Goal: Task Accomplishment & Management: Manage account settings

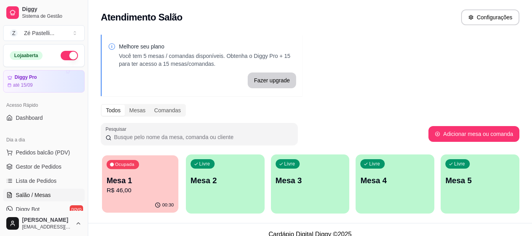
click at [143, 185] on p "Mesa 1" at bounding box center [140, 180] width 67 height 11
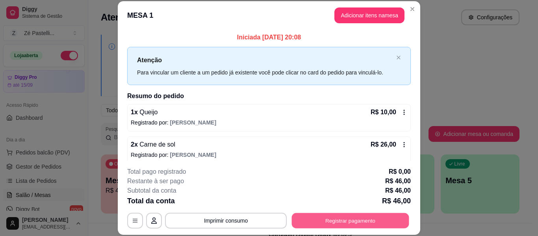
click at [357, 217] on button "Registrar pagamento" at bounding box center [350, 220] width 117 height 15
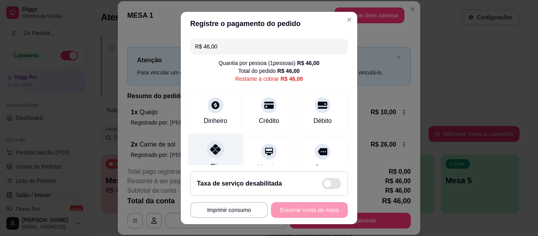
click at [207, 148] on div at bounding box center [215, 149] width 17 height 17
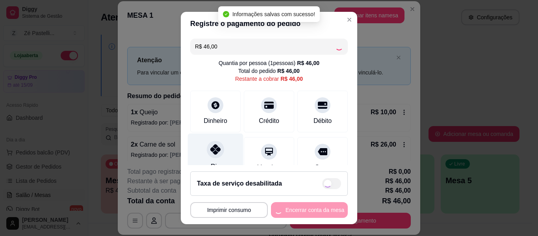
type input "R$ 0,00"
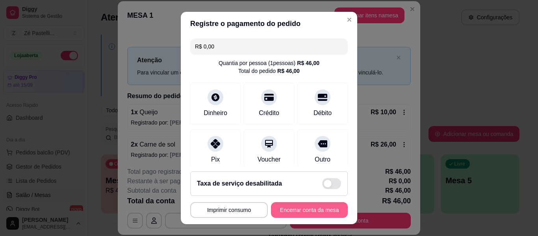
click at [294, 209] on button "Encerrar conta da mesa" at bounding box center [309, 210] width 77 height 16
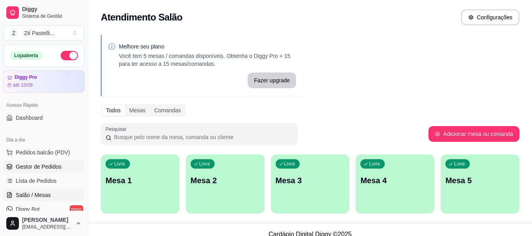
click at [44, 168] on span "Gestor de Pedidos" at bounding box center [39, 167] width 46 height 8
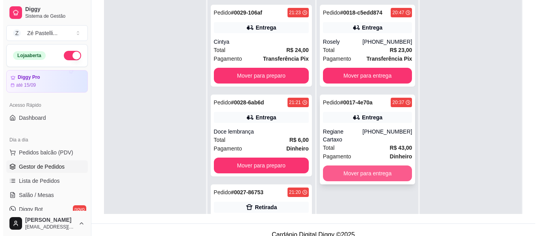
scroll to position [63, 0]
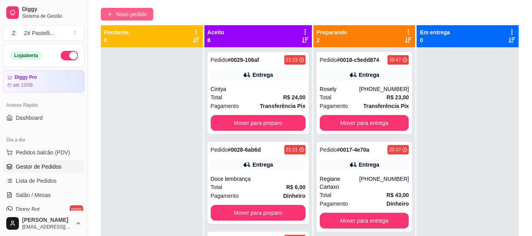
click at [123, 18] on span "Novo pedido" at bounding box center [131, 14] width 31 height 9
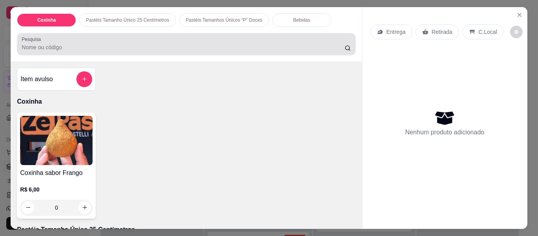
click at [54, 36] on div at bounding box center [186, 44] width 329 height 16
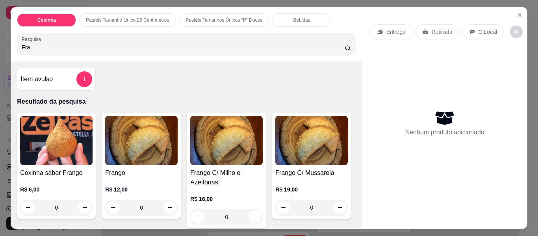
type input "Fra"
click at [234, 164] on div "Frango C/ Milho e Azeitonas R$ 16,00 0" at bounding box center [226, 170] width 79 height 115
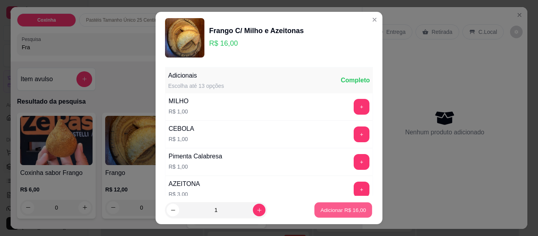
click at [336, 211] on p "Adicionar R$ 16,00" at bounding box center [344, 209] width 46 height 7
type input "1"
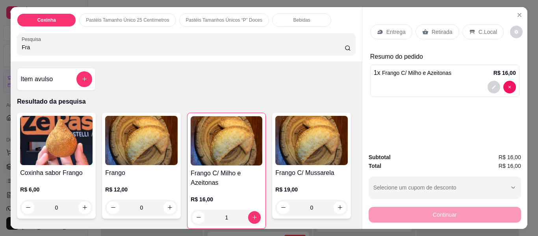
click at [272, 19] on div "Bebidas" at bounding box center [301, 19] width 59 height 13
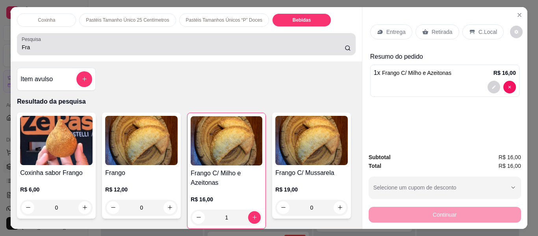
scroll to position [21, 0]
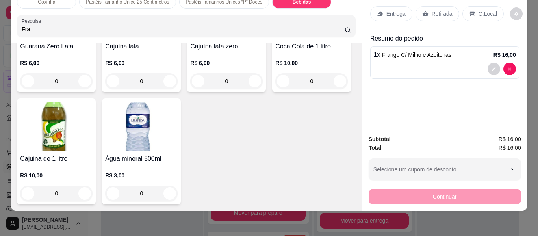
click at [178, 39] on img at bounding box center [141, 13] width 73 height 49
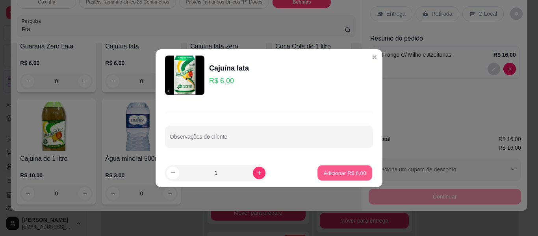
click at [333, 173] on p "Adicionar R$ 6,00" at bounding box center [345, 172] width 43 height 7
type input "1"
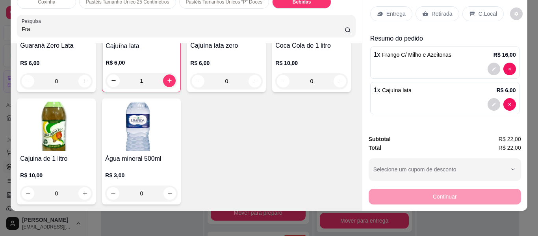
click at [390, 10] on p "Entrega" at bounding box center [396, 14] width 19 height 8
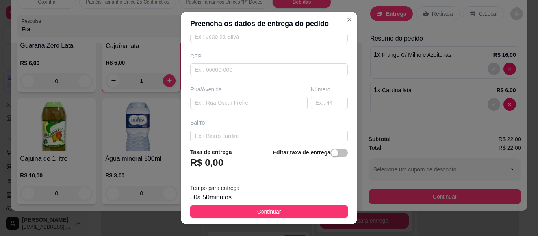
scroll to position [95, 0]
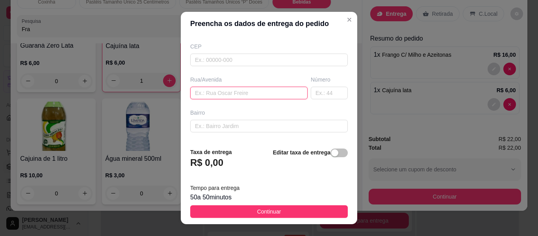
click at [246, 92] on input "text" at bounding box center [248, 93] width 117 height 13
type input "Rua Padre [PERSON_NAME]"
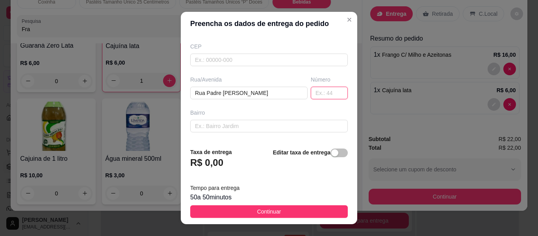
click at [314, 93] on input "text" at bounding box center [329, 93] width 37 height 13
type input "407"
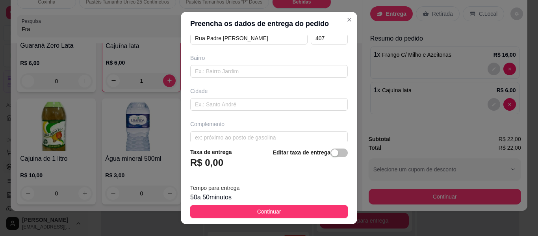
scroll to position [160, 0]
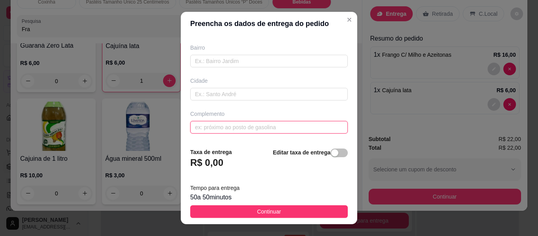
click at [268, 129] on input "text" at bounding box center [269, 127] width 158 height 13
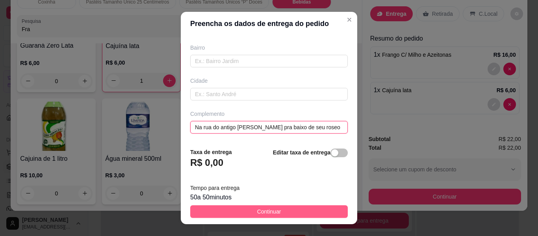
type input "Na rua do antigo [PERSON_NAME] pra baixo de seu roseo"
click at [276, 212] on button "Continuar" at bounding box center [269, 211] width 158 height 13
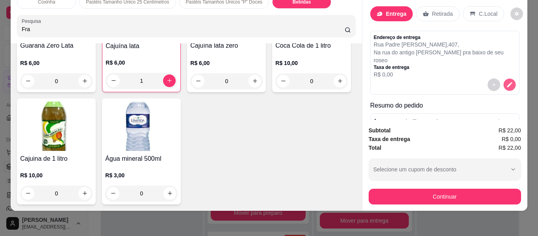
click at [505, 80] on button "decrease-product-quantity" at bounding box center [510, 84] width 12 height 12
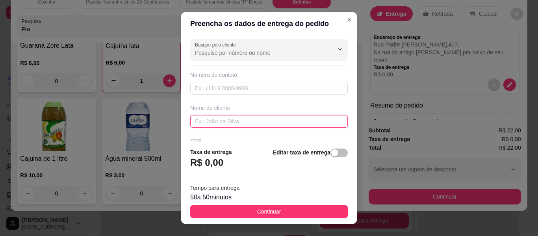
click at [310, 121] on input "text" at bounding box center [269, 121] width 158 height 13
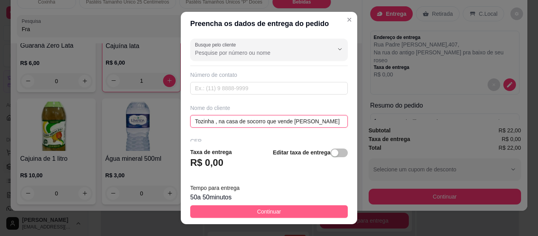
type input "Tozinha , na casa de socorro que vende [PERSON_NAME]"
click at [260, 211] on span "Continuar" at bounding box center [269, 211] width 24 height 9
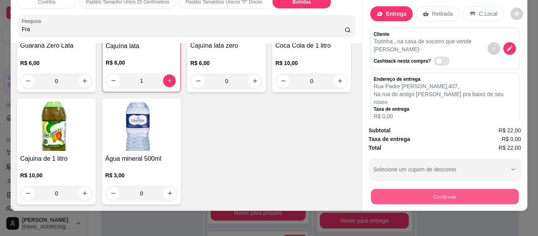
click at [424, 193] on button "Continuar" at bounding box center [445, 196] width 148 height 15
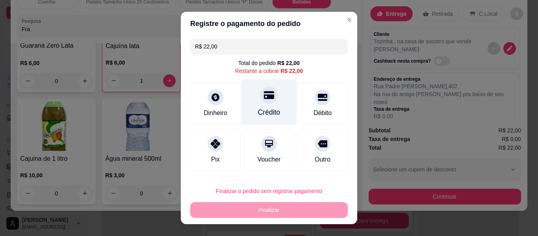
click at [268, 112] on div "Crédito" at bounding box center [269, 112] width 22 height 10
type input "R$ 0,00"
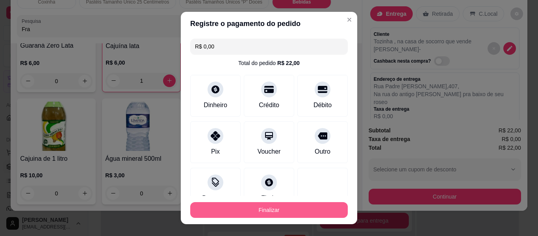
click at [279, 204] on button "Finalizar" at bounding box center [269, 210] width 158 height 16
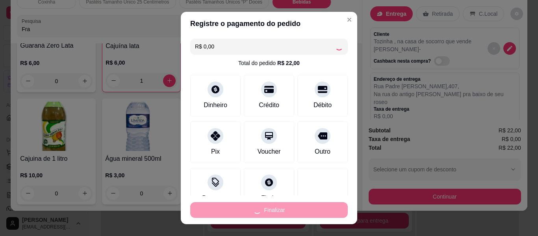
type input "0"
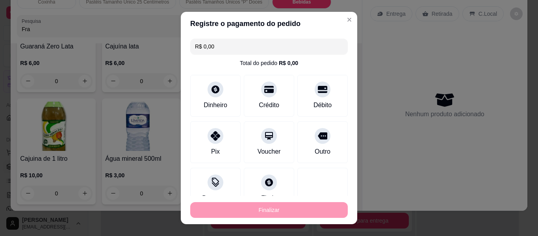
type input "-R$ 22,00"
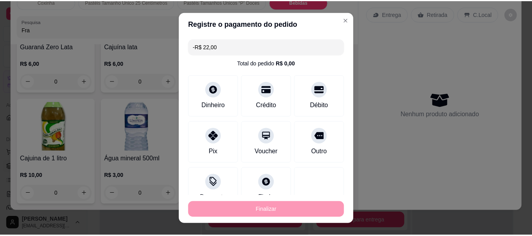
scroll to position [2420, 0]
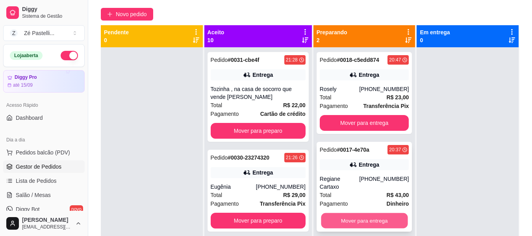
click at [377, 213] on button "Mover para entrega" at bounding box center [364, 220] width 87 height 15
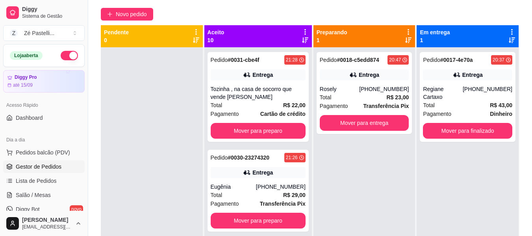
scroll to position [206, 0]
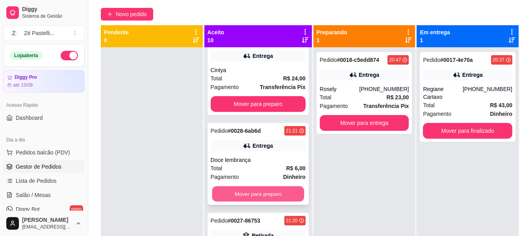
click at [262, 190] on button "Mover para preparo" at bounding box center [258, 193] width 92 height 15
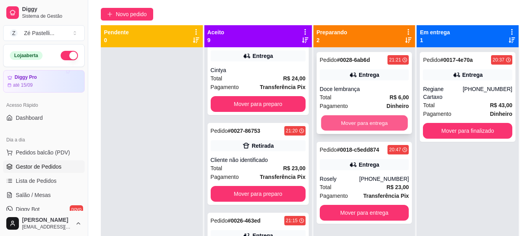
click at [357, 118] on button "Mover para entrega" at bounding box center [364, 122] width 87 height 15
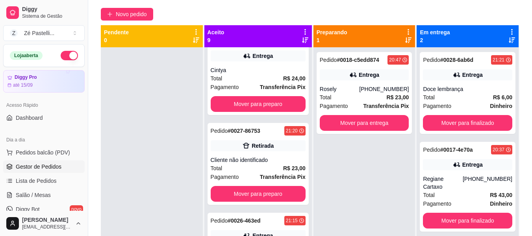
click at [307, 229] on div "Aceito 9 Pedido # 0031-cbe4f 21:28 Entrega Tozinha , na casa de socorro que ven…" at bounding box center [259, 143] width 109 height 236
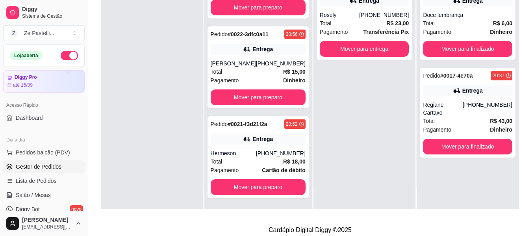
scroll to position [120, 0]
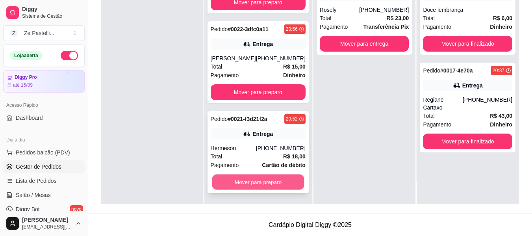
click at [267, 186] on button "Mover para preparo" at bounding box center [258, 182] width 92 height 15
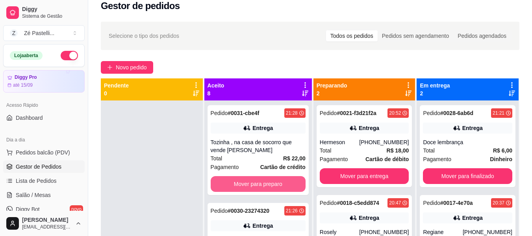
scroll to position [0, 0]
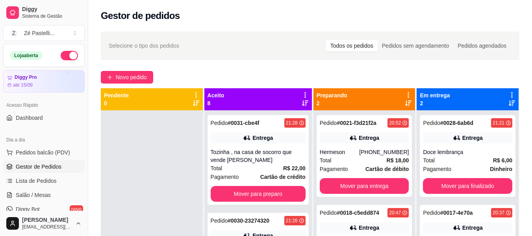
click at [61, 56] on button "button" at bounding box center [69, 55] width 17 height 9
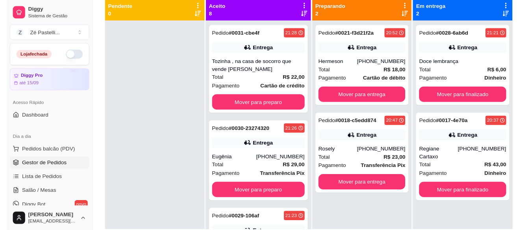
scroll to position [206, 0]
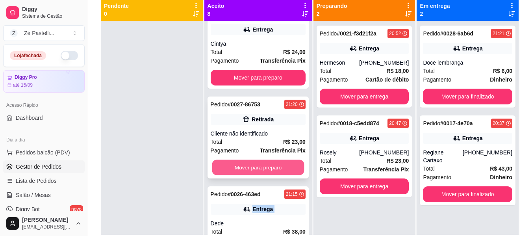
click at [267, 164] on button "Mover para preparo" at bounding box center [258, 167] width 92 height 15
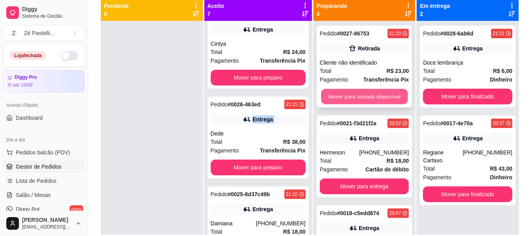
click at [361, 93] on button "Mover para retirada disponível" at bounding box center [364, 96] width 87 height 15
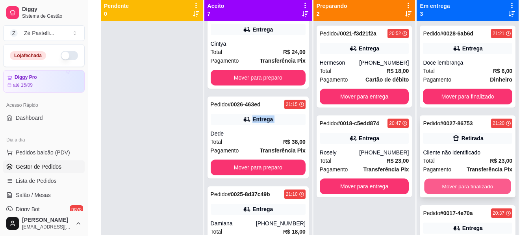
click at [451, 188] on button "Mover para finalizado" at bounding box center [468, 186] width 87 height 15
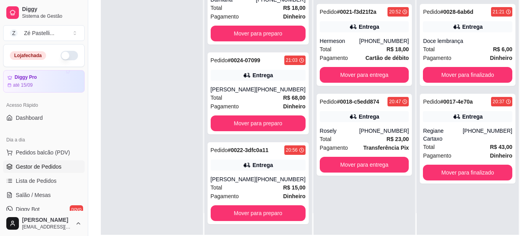
scroll to position [22, 0]
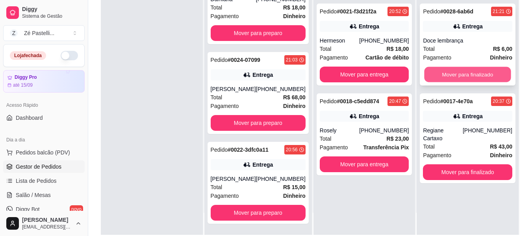
click at [476, 69] on button "Mover para finalizado" at bounding box center [468, 74] width 87 height 15
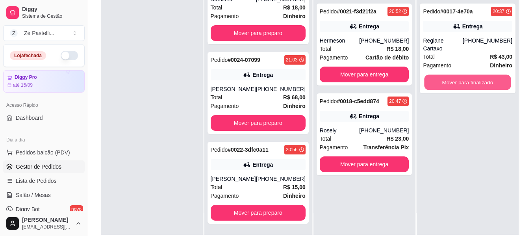
click at [476, 75] on button "Mover para finalizado" at bounding box center [468, 82] width 87 height 15
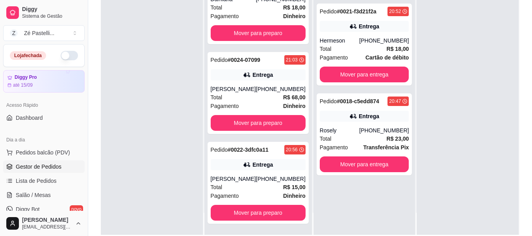
click at [476, 69] on div at bounding box center [468, 117] width 102 height 236
click at [148, 69] on div at bounding box center [152, 117] width 102 height 236
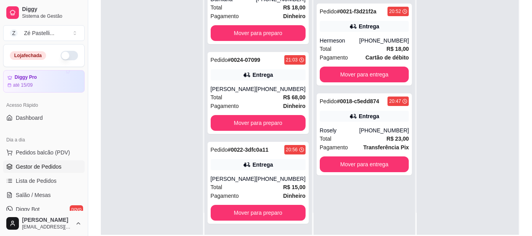
click at [172, 99] on div at bounding box center [152, 117] width 102 height 236
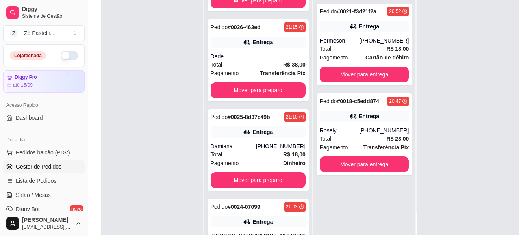
scroll to position [246, 0]
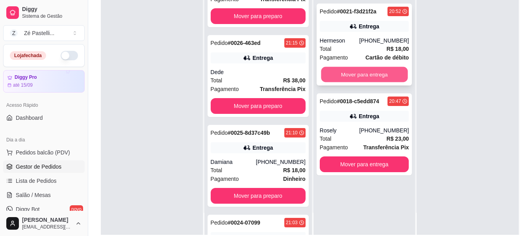
click at [332, 75] on button "Mover para entrega" at bounding box center [364, 74] width 87 height 15
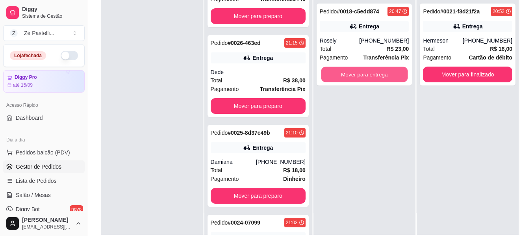
click at [332, 75] on button "Mover para entrega" at bounding box center [364, 74] width 87 height 15
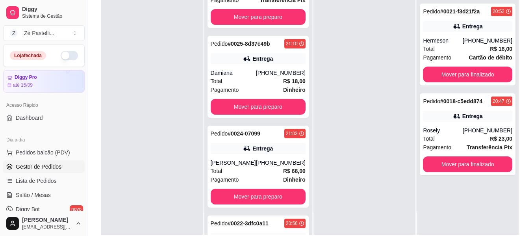
scroll to position [409, 0]
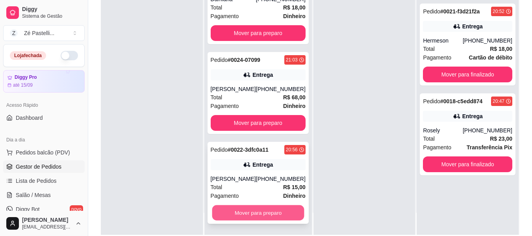
click at [271, 216] on button "Mover para preparo" at bounding box center [258, 212] width 92 height 15
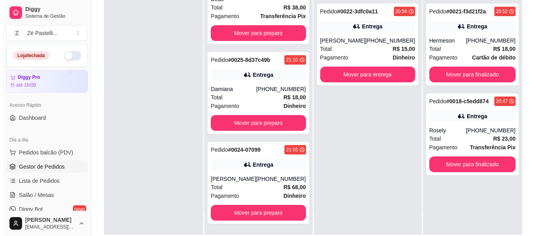
scroll to position [319, 0]
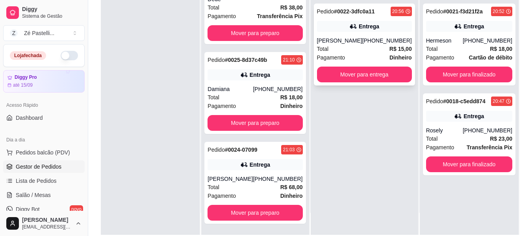
click at [366, 39] on div "[PHONE_NUMBER]" at bounding box center [388, 41] width 50 height 8
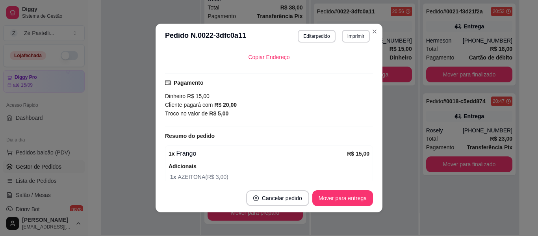
scroll to position [189, 0]
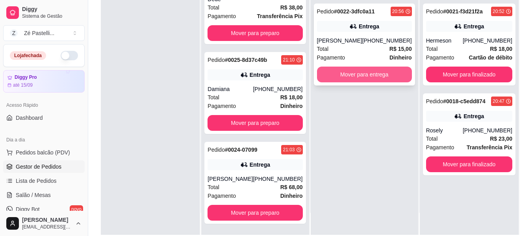
click at [363, 74] on button "Mover para entrega" at bounding box center [364, 75] width 95 height 16
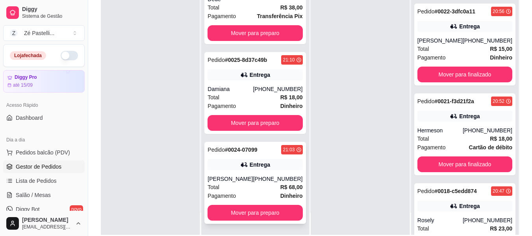
click at [252, 191] on div "Total R$ 68,00" at bounding box center [255, 187] width 95 height 9
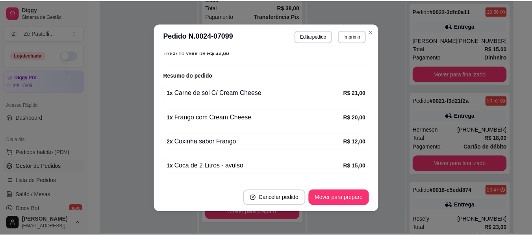
scroll to position [221, 0]
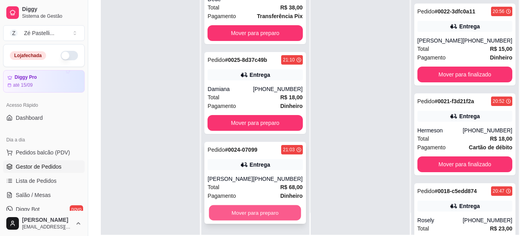
click at [275, 218] on button "Mover para preparo" at bounding box center [255, 212] width 92 height 15
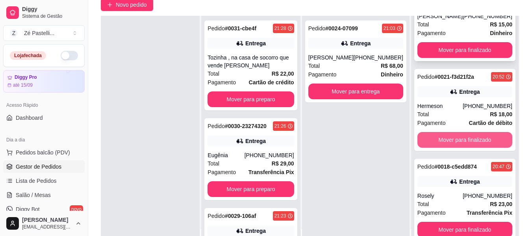
scroll to position [73, 0]
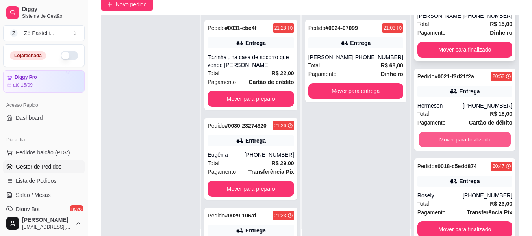
click at [443, 142] on button "Mover para finalizado" at bounding box center [465, 139] width 92 height 15
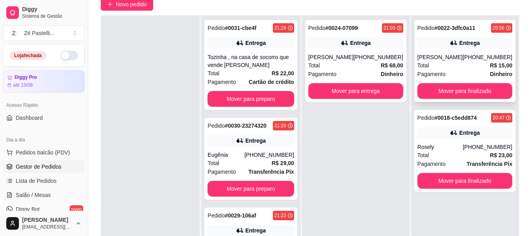
scroll to position [0, 0]
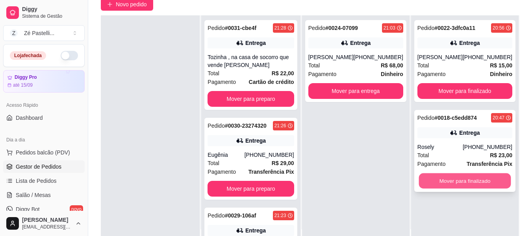
click at [445, 181] on button "Mover para finalizado" at bounding box center [465, 180] width 92 height 15
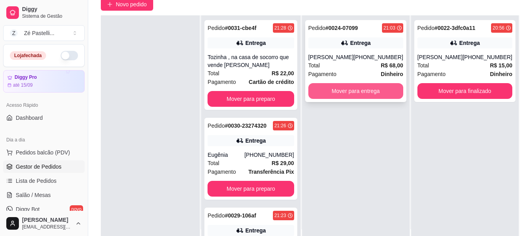
click at [363, 89] on button "Mover para entrega" at bounding box center [356, 91] width 95 height 16
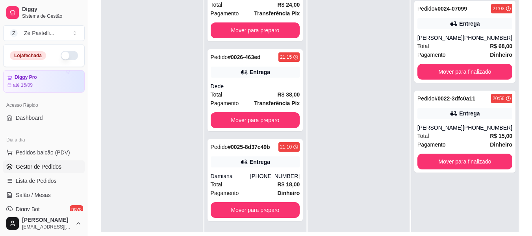
scroll to position [104, 0]
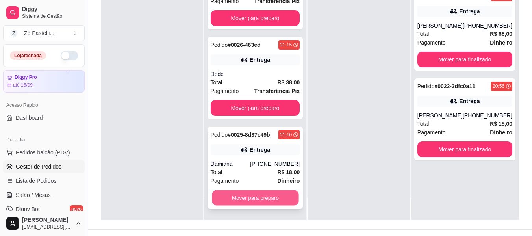
click at [232, 195] on button "Mover para preparo" at bounding box center [255, 197] width 87 height 15
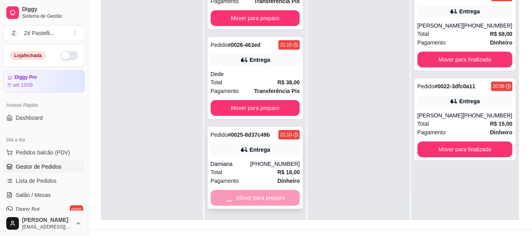
scroll to position [139, 0]
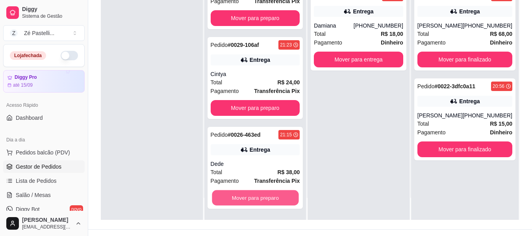
click at [232, 195] on button "Mover para preparo" at bounding box center [255, 197] width 87 height 15
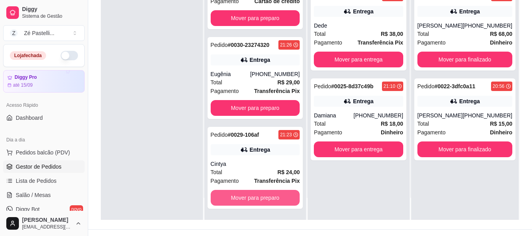
scroll to position [49, 0]
click at [232, 195] on button "Mover para preparo" at bounding box center [255, 197] width 87 height 15
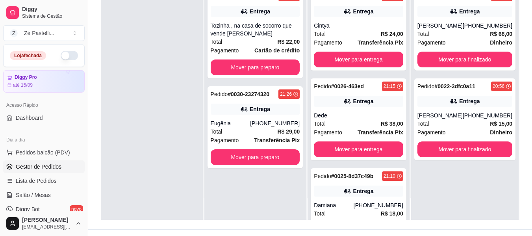
scroll to position [0, 0]
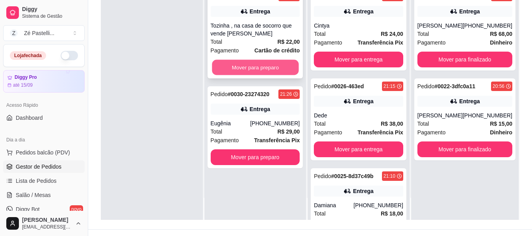
click at [266, 65] on button "Mover para preparo" at bounding box center [255, 67] width 87 height 15
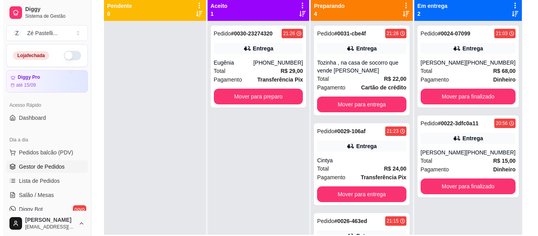
scroll to position [89, 0]
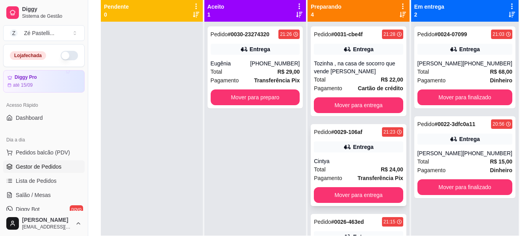
click at [354, 163] on div "Cintya" at bounding box center [358, 161] width 89 height 8
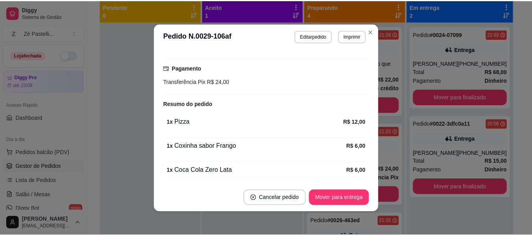
scroll to position [203, 0]
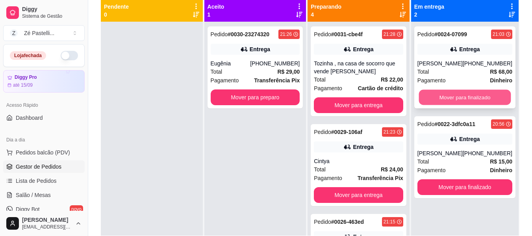
click at [461, 94] on button "Mover para finalizado" at bounding box center [465, 97] width 92 height 15
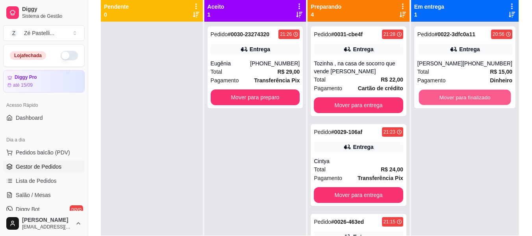
click at [461, 94] on button "Mover para finalizado" at bounding box center [465, 97] width 92 height 15
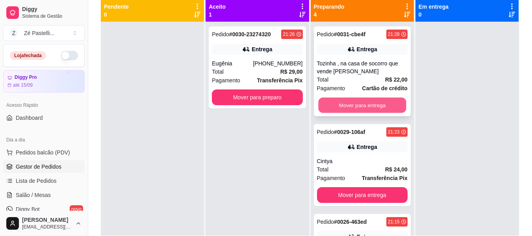
click at [352, 104] on button "Mover para entrega" at bounding box center [362, 105] width 88 height 15
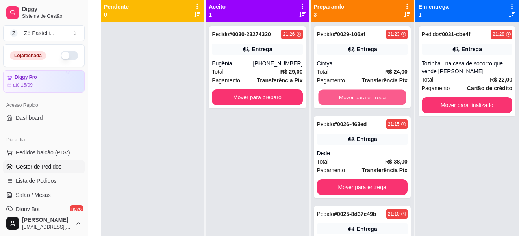
click at [352, 104] on button "Mover para entrega" at bounding box center [362, 97] width 88 height 15
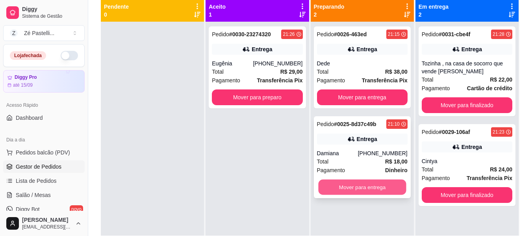
click at [365, 188] on button "Mover para entrega" at bounding box center [362, 187] width 88 height 15
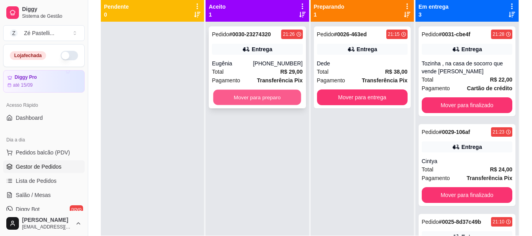
click at [256, 98] on button "Mover para preparo" at bounding box center [258, 97] width 88 height 15
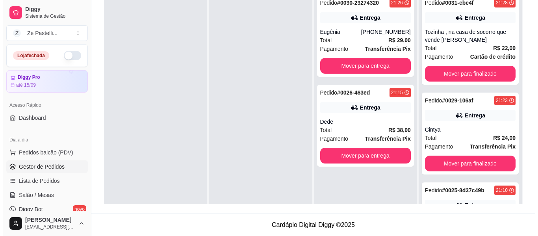
scroll to position [49, 0]
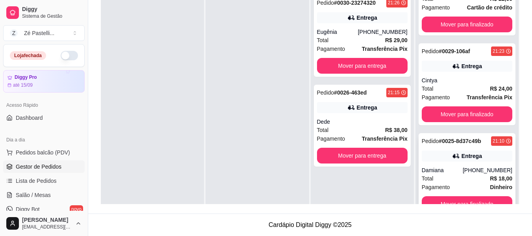
click at [456, 179] on div "Total R$ 18,00" at bounding box center [467, 178] width 91 height 9
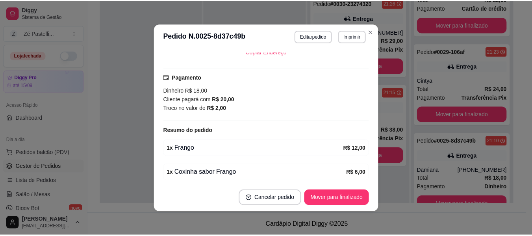
scroll to position [189, 0]
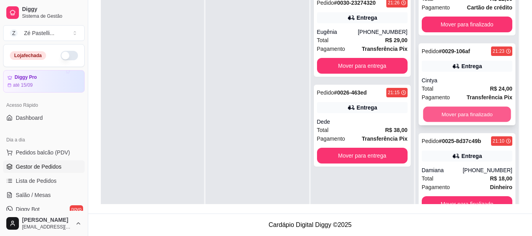
click at [453, 113] on button "Mover para finalizado" at bounding box center [467, 114] width 88 height 15
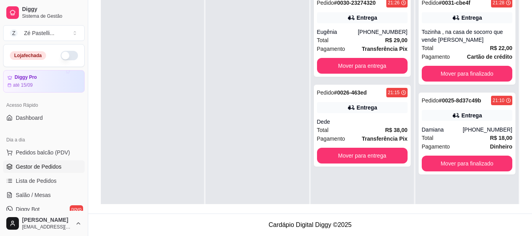
scroll to position [0, 0]
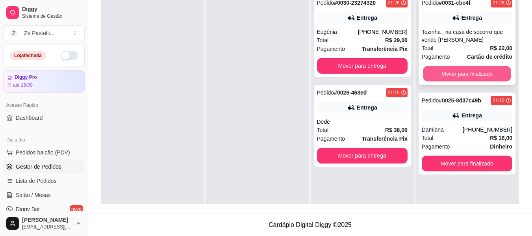
click at [450, 77] on button "Mover para finalizado" at bounding box center [467, 73] width 88 height 15
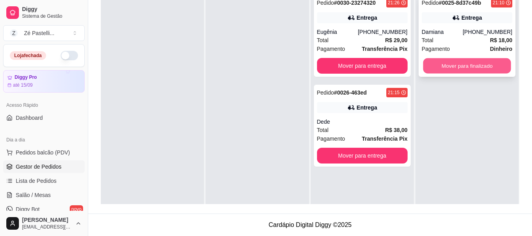
click at [444, 64] on button "Mover para finalizado" at bounding box center [467, 65] width 88 height 15
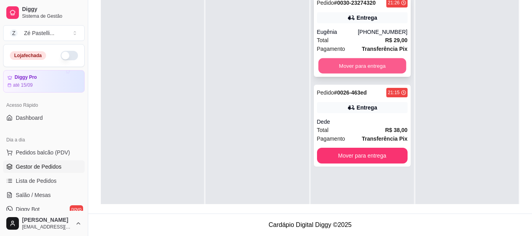
click at [372, 64] on button "Mover para entrega" at bounding box center [362, 65] width 88 height 15
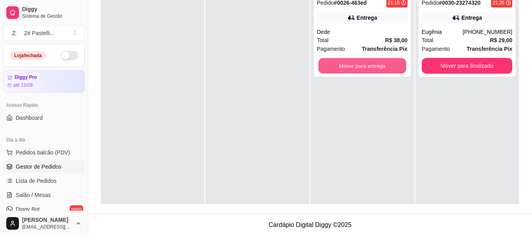
click at [372, 64] on button "Mover para entrega" at bounding box center [362, 65] width 88 height 15
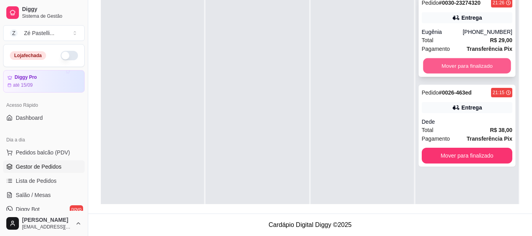
click at [446, 64] on button "Mover para finalizado" at bounding box center [467, 65] width 88 height 15
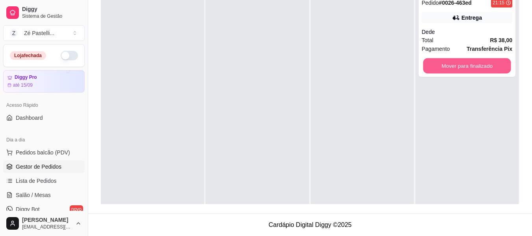
click at [446, 64] on button "Mover para finalizado" at bounding box center [467, 65] width 88 height 15
